Goal: Transaction & Acquisition: Purchase product/service

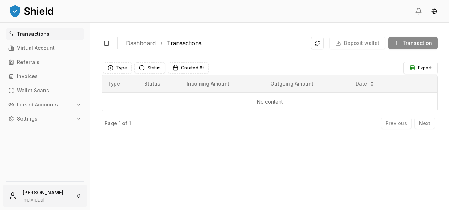
click at [55, 190] on html "Transactions Virtual Account Referrals Invoices Wallet Scans Linked Accounts Se…" at bounding box center [224, 105] width 449 height 210
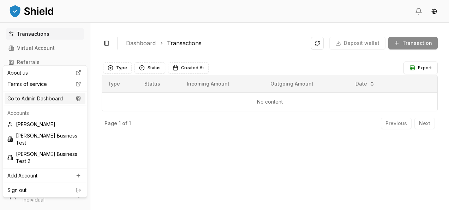
click at [58, 97] on div "Go to Admin Dashboard" at bounding box center [45, 98] width 81 height 11
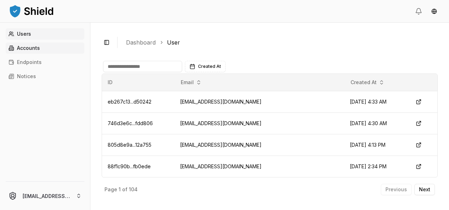
click at [37, 47] on p "Accounts" at bounding box center [28, 48] width 23 height 5
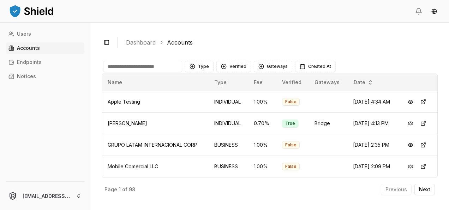
click at [119, 70] on input at bounding box center [142, 66] width 79 height 11
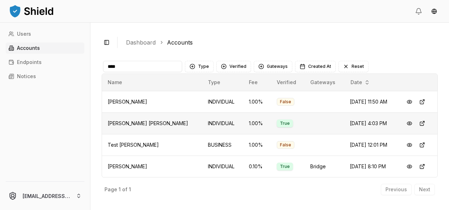
scroll to position [21, 0]
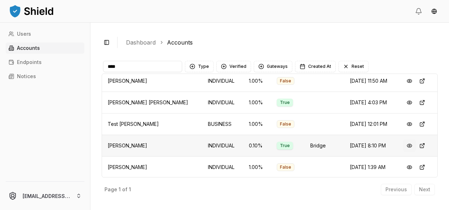
type input "****"
click at [405, 144] on button at bounding box center [409, 145] width 13 height 13
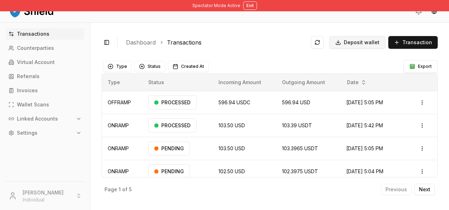
click at [360, 46] on button "Deposit wallet" at bounding box center [358, 42] width 56 height 13
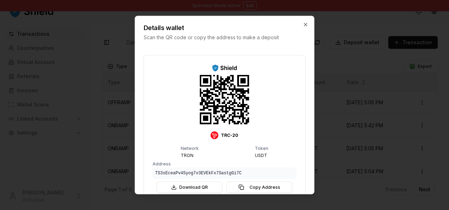
click at [305, 21] on div "Details wallet Scan the QR code or copy the address to make a deposit" at bounding box center [224, 28] width 179 height 25
click at [307, 24] on icon "button" at bounding box center [306, 25] width 6 height 6
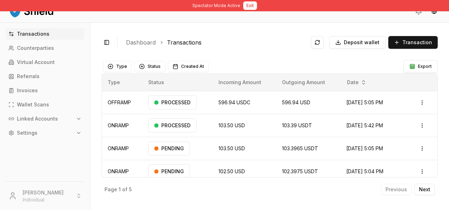
click at [245, 7] on button "Exit" at bounding box center [250, 5] width 14 height 8
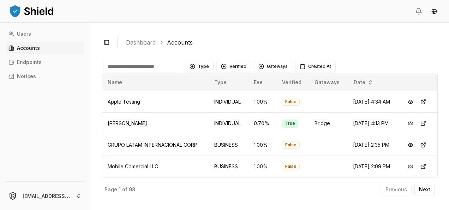
click at [141, 61] on input at bounding box center [142, 66] width 79 height 11
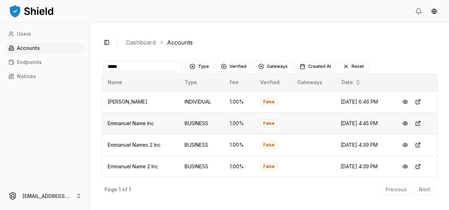
scroll to position [64, 0]
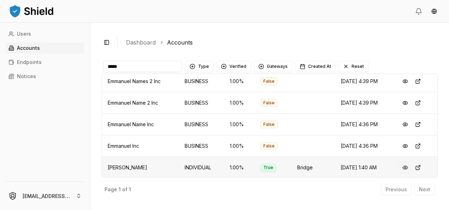
type input "*****"
click at [404, 164] on button at bounding box center [405, 167] width 13 height 13
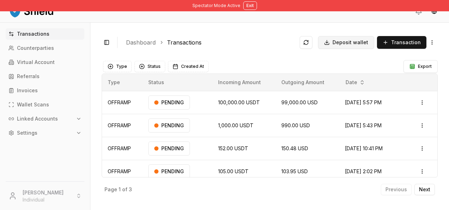
click at [355, 43] on span "Deposit wallet" at bounding box center [351, 42] width 36 height 7
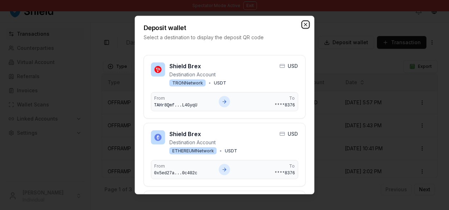
click at [307, 25] on icon "button" at bounding box center [306, 25] width 6 height 6
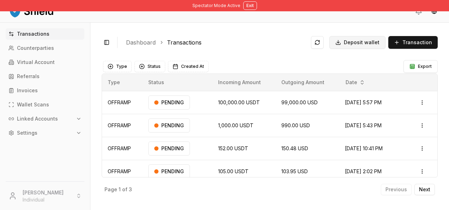
click at [367, 41] on span "Deposit wallet" at bounding box center [362, 42] width 36 height 7
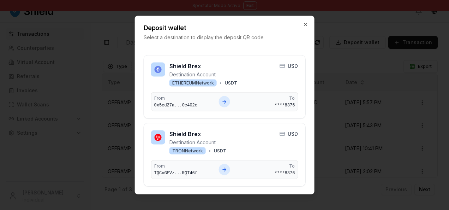
click at [302, 27] on div "Deposit wallet Select a destination to display the deposit QR code" at bounding box center [224, 28] width 179 height 25
click at [303, 25] on icon "button" at bounding box center [306, 25] width 6 height 6
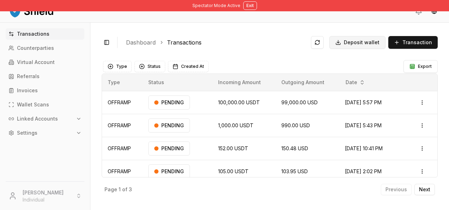
click at [365, 40] on span "Deposit wallet" at bounding box center [362, 42] width 36 height 7
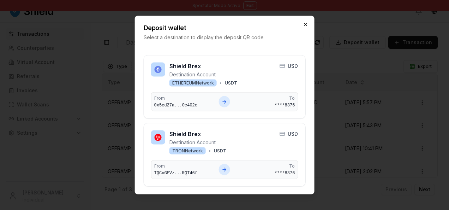
click at [307, 24] on icon "button" at bounding box center [305, 24] width 3 height 3
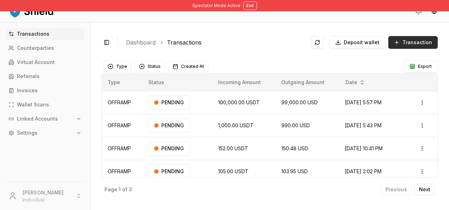
click at [396, 41] on button "Transaction" at bounding box center [413, 42] width 49 height 13
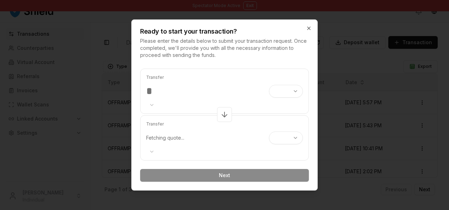
type input "***"
click at [284, 94] on body "Spectator Mode Active Exit Transactions Counterparties Virtual Account Referral…" at bounding box center [224, 105] width 449 height 210
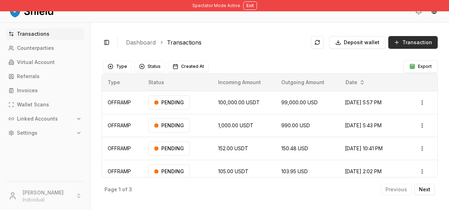
click at [417, 43] on span "Transaction" at bounding box center [418, 42] width 30 height 7
click at [369, 42] on span "Deposit wallet" at bounding box center [362, 42] width 36 height 7
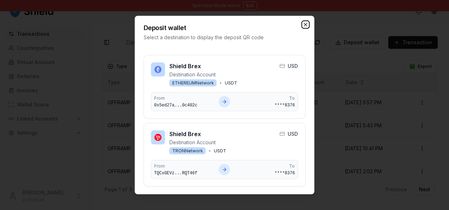
click at [304, 23] on icon "button" at bounding box center [305, 24] width 3 height 3
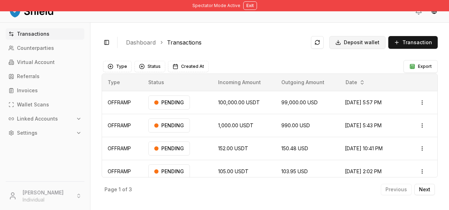
click at [370, 41] on span "Deposit wallet" at bounding box center [362, 42] width 36 height 7
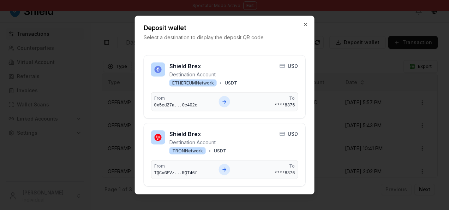
click at [304, 28] on div "Deposit wallet Select a destination to display the deposit QR code" at bounding box center [224, 28] width 179 height 25
click at [305, 26] on icon "button" at bounding box center [306, 25] width 6 height 6
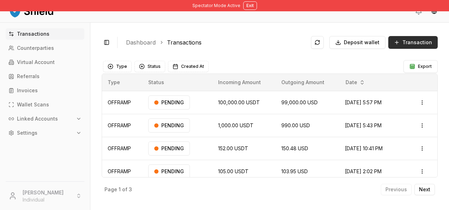
click at [413, 47] on button "Transaction" at bounding box center [413, 42] width 49 height 13
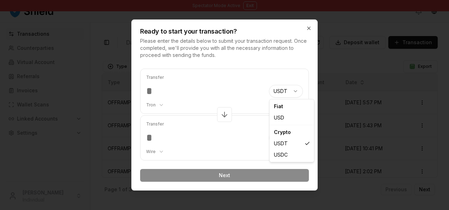
click at [284, 93] on body "Spectator Mode Active Exit Transactions Counterparties Virtual Account Referral…" at bounding box center [224, 105] width 449 height 210
select select "****"
click at [165, 104] on body "Spectator Mode Active Exit Transactions Counterparties Virtual Account Referral…" at bounding box center [224, 105] width 449 height 210
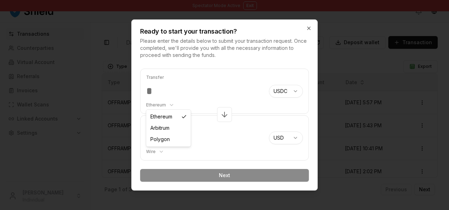
select select "*******"
click at [156, 95] on input "number" at bounding box center [204, 91] width 117 height 13
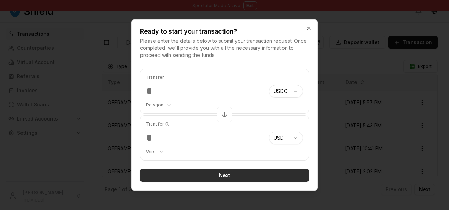
type input "***"
click at [232, 175] on button "Next" at bounding box center [224, 175] width 169 height 13
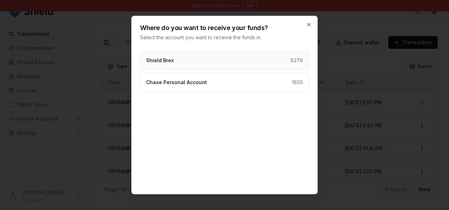
click at [223, 61] on div "Shield Brex 8376" at bounding box center [224, 60] width 169 height 19
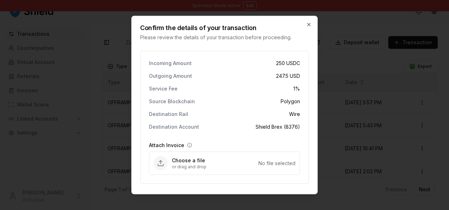
scroll to position [22, 0]
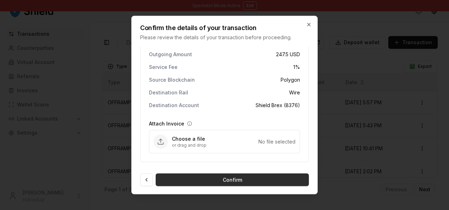
click at [223, 177] on button "Confirm" at bounding box center [232, 179] width 153 height 13
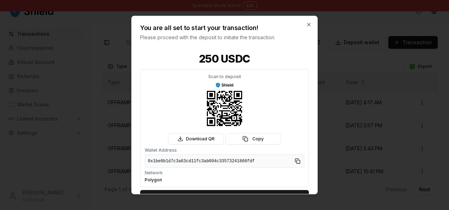
scroll to position [17, 0]
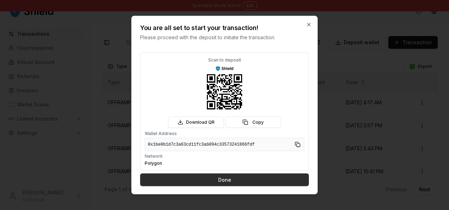
click at [252, 177] on button "Done" at bounding box center [224, 179] width 169 height 13
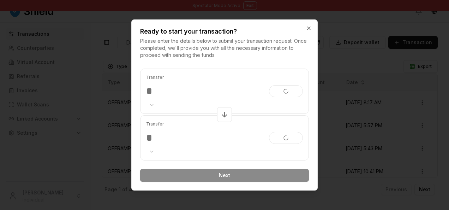
scroll to position [0, 0]
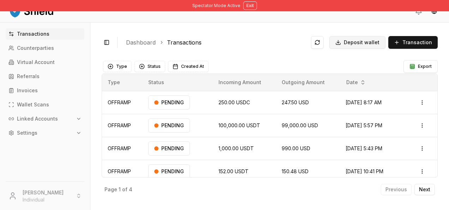
click at [364, 39] on span "Deposit wallet" at bounding box center [362, 42] width 36 height 7
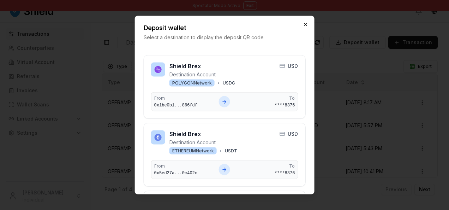
click at [306, 25] on icon "button" at bounding box center [305, 24] width 3 height 3
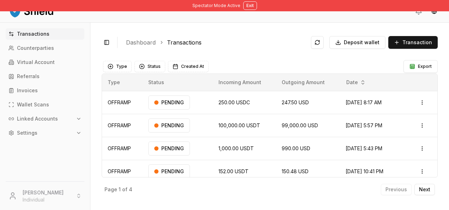
click at [347, 54] on div "Toggle Sidebar Dashboard Transactions Deposit wallet Transaction OFFRAMP 250.00…" at bounding box center [269, 116] width 359 height 187
click at [349, 49] on div "Toggle Sidebar Dashboard Transactions Deposit wallet Transaction" at bounding box center [270, 42] width 336 height 17
click at [352, 44] on span "Deposit wallet" at bounding box center [362, 42] width 36 height 7
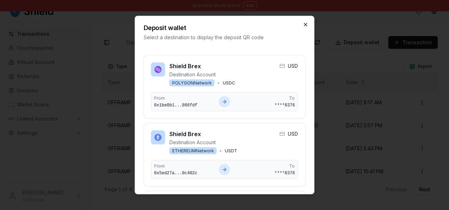
click at [305, 22] on icon "button" at bounding box center [306, 25] width 6 height 6
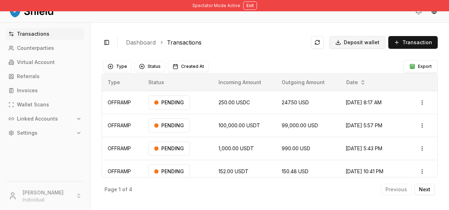
click at [360, 44] on span "Deposit wallet" at bounding box center [362, 42] width 36 height 7
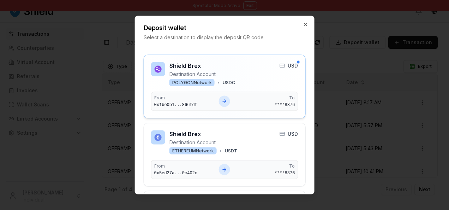
click at [242, 83] on div "Shield Brex Destination Account POLYGON Network • USDC USD" at bounding box center [224, 74] width 147 height 24
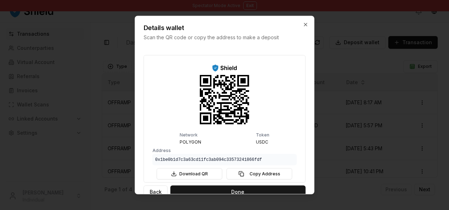
scroll to position [12, 0]
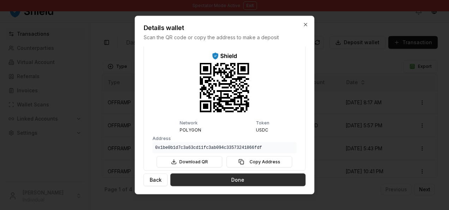
click at [221, 181] on button "Done" at bounding box center [238, 179] width 135 height 13
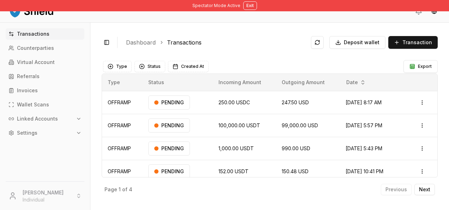
click at [258, 4] on div "Spectator Mode Active Exit" at bounding box center [224, 5] width 449 height 11
click at [250, 5] on button "Exit" at bounding box center [250, 5] width 14 height 8
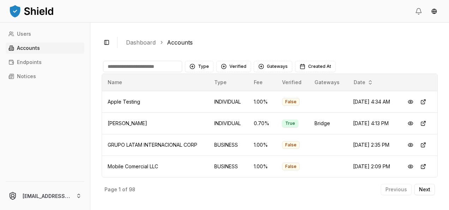
click at [148, 66] on input at bounding box center [142, 66] width 79 height 11
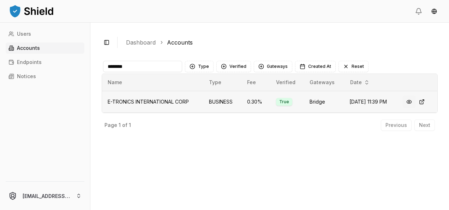
type input "********"
click at [413, 100] on button at bounding box center [409, 101] width 13 height 13
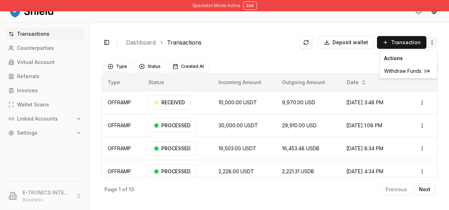
click at [432, 42] on html "Spectator Mode Active Exit Transactions Counterparties Virtual Account Referral…" at bounding box center [224, 105] width 449 height 210
click at [411, 72] on span "Withdraw Funds" at bounding box center [402, 70] width 37 height 7
